Goal: Task Accomplishment & Management: Manage account settings

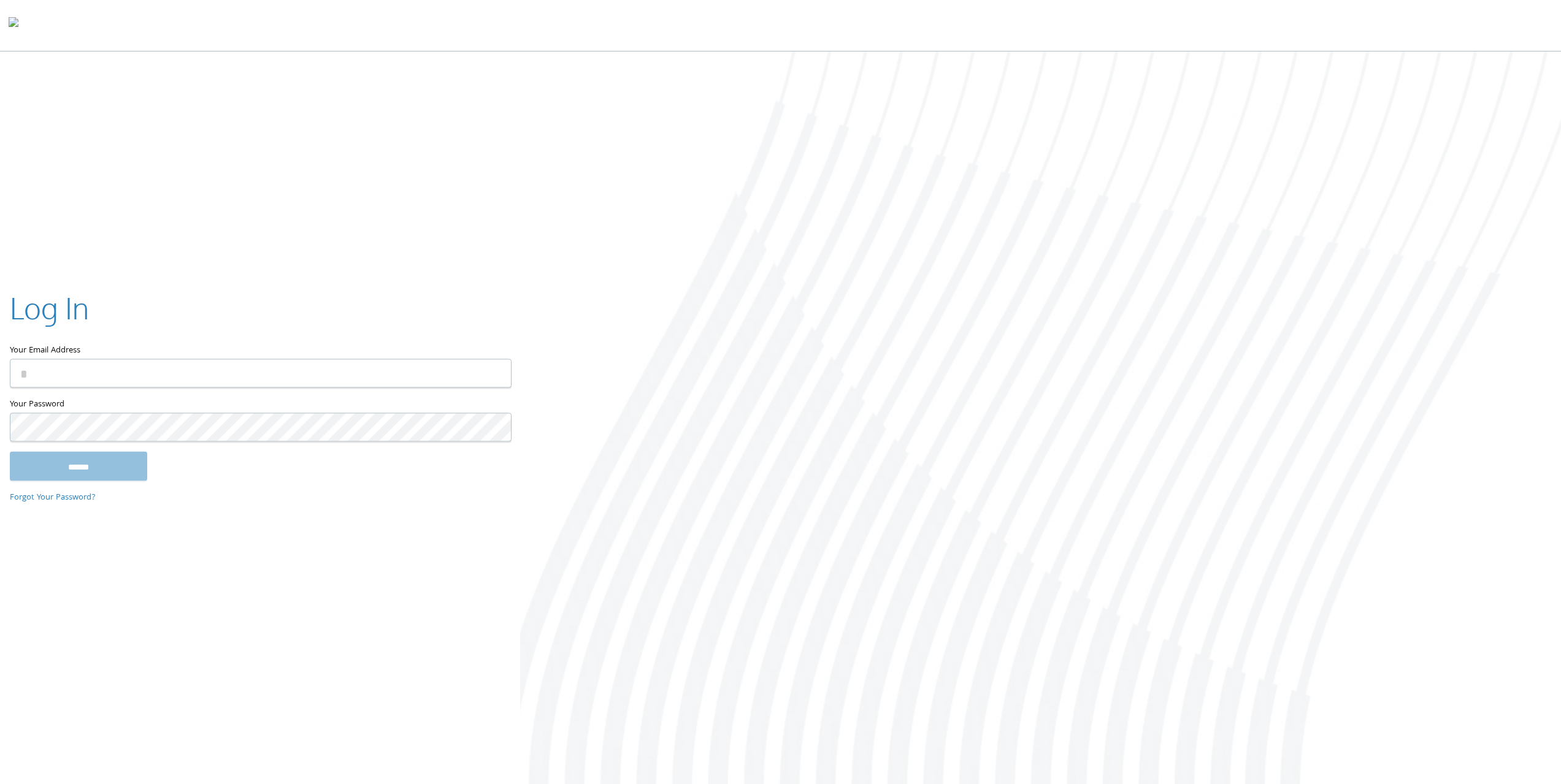
type input "**********"
click at [9, 451] on input "******" at bounding box center [78, 466] width 138 height 29
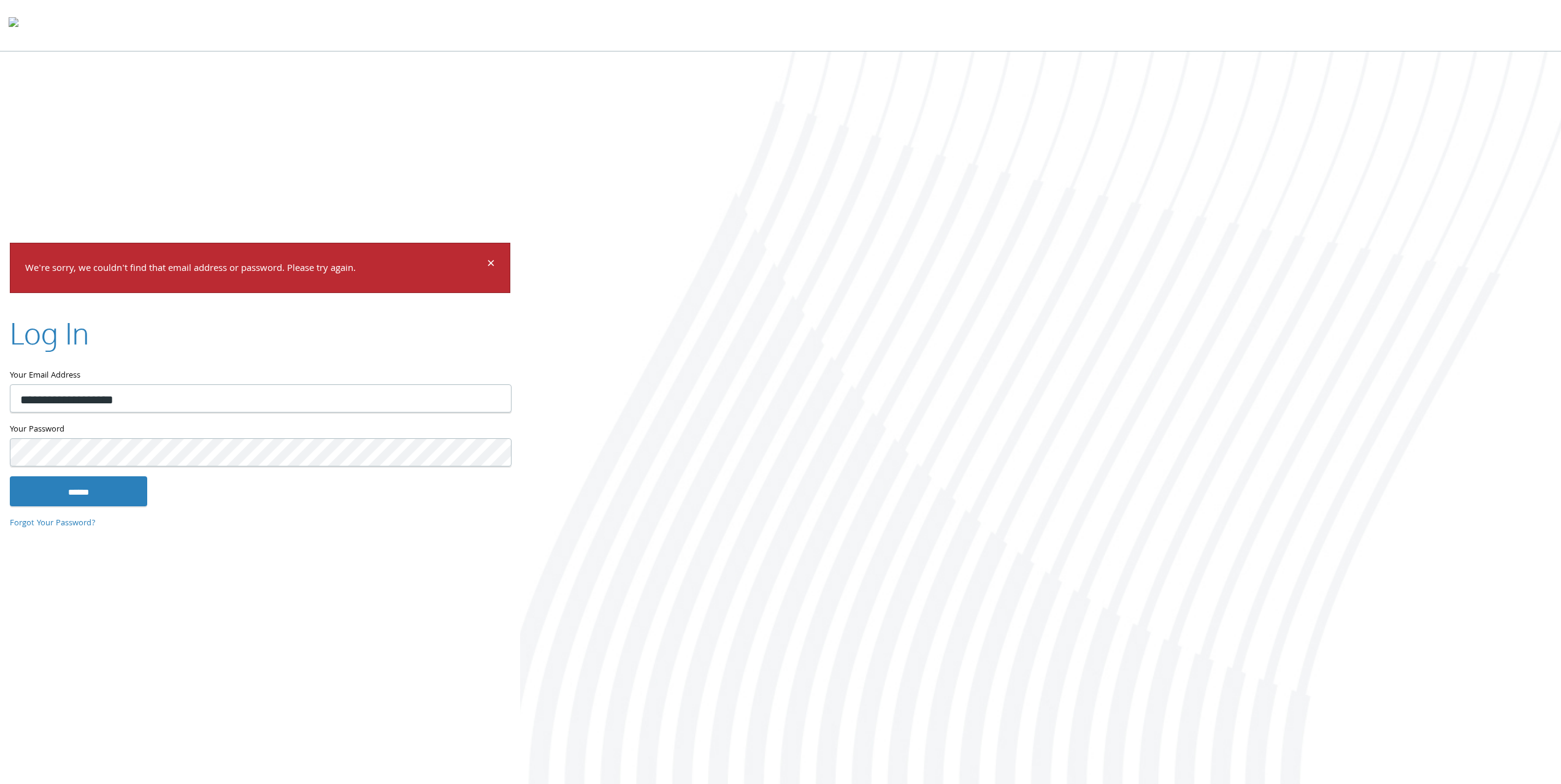
click at [9, 476] on input "******" at bounding box center [78, 491] width 138 height 29
